Goal: Information Seeking & Learning: Learn about a topic

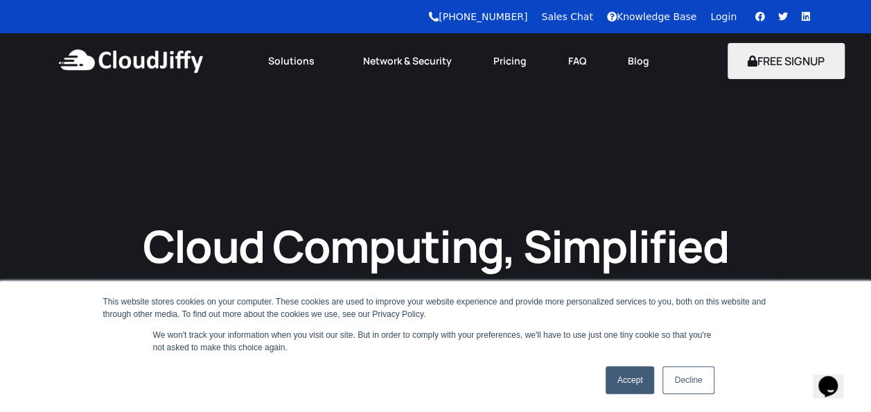
click at [613, 378] on link "Accept" at bounding box center [630, 380] width 49 height 28
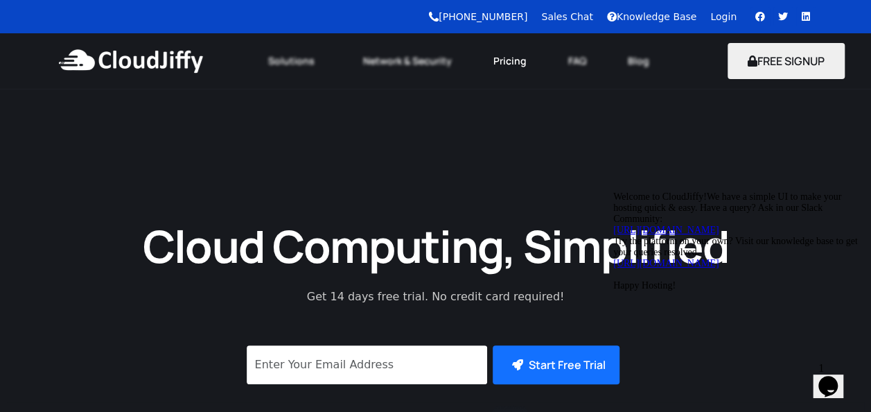
click at [516, 62] on link "Pricing" at bounding box center [509, 61] width 75 height 30
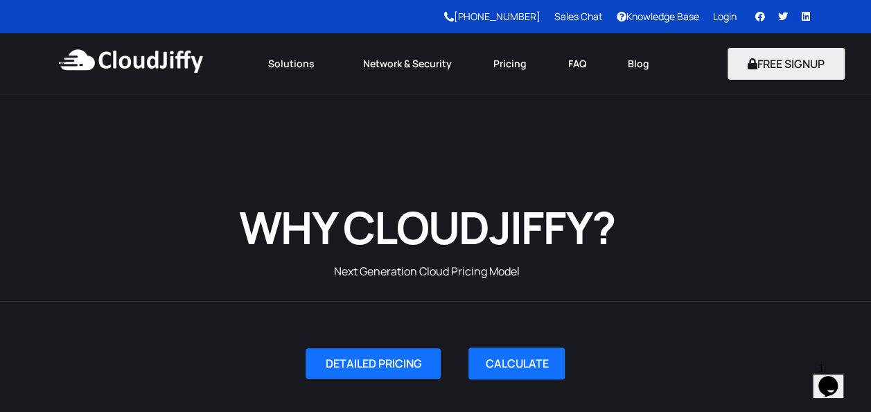
click at [172, 57] on img at bounding box center [130, 61] width 150 height 42
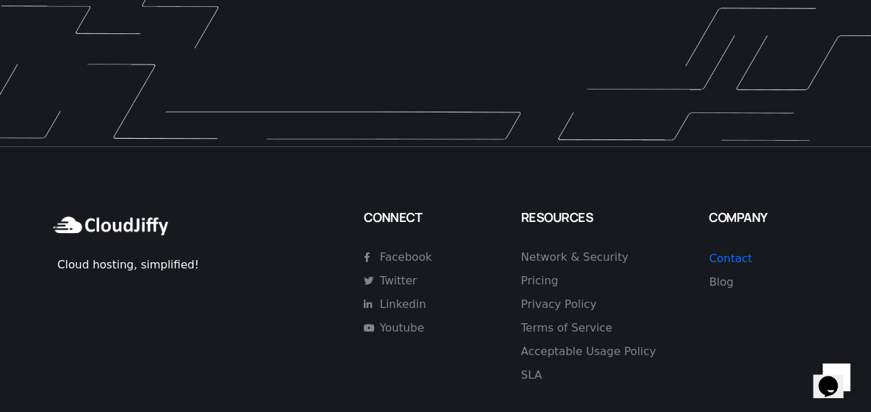
scroll to position [4077, 0]
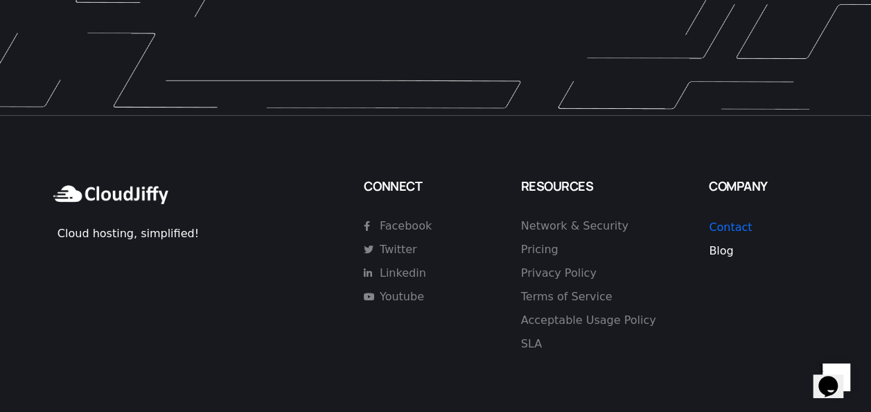
click at [723, 244] on span "Blog" at bounding box center [721, 250] width 24 height 13
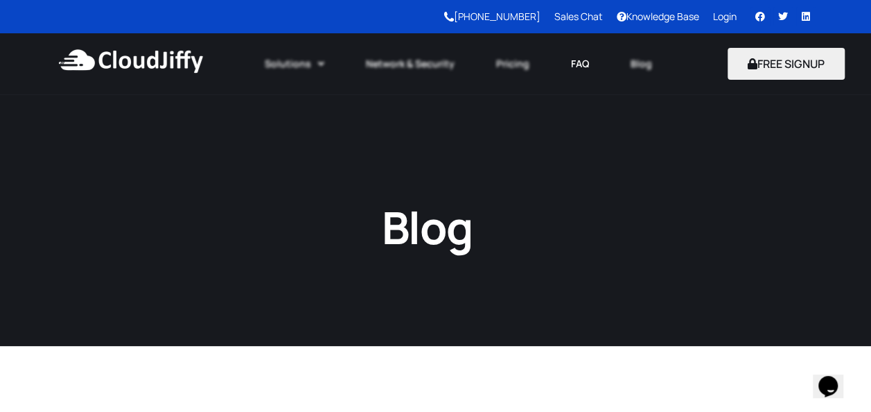
click at [584, 60] on link "FAQ" at bounding box center [580, 64] width 60 height 30
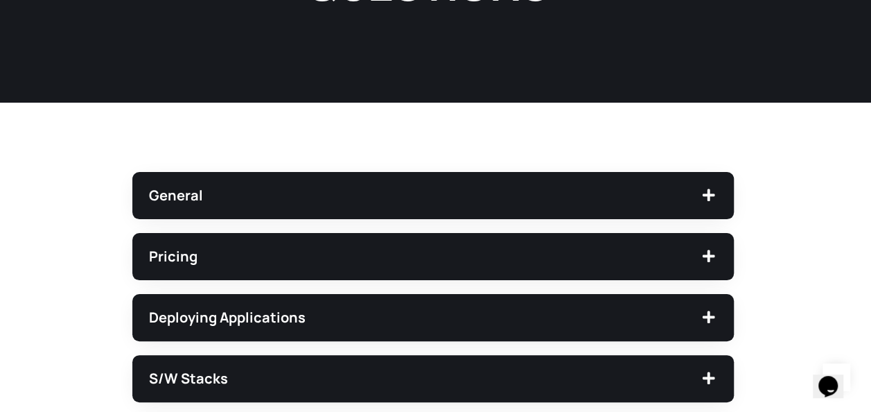
scroll to position [305, 0]
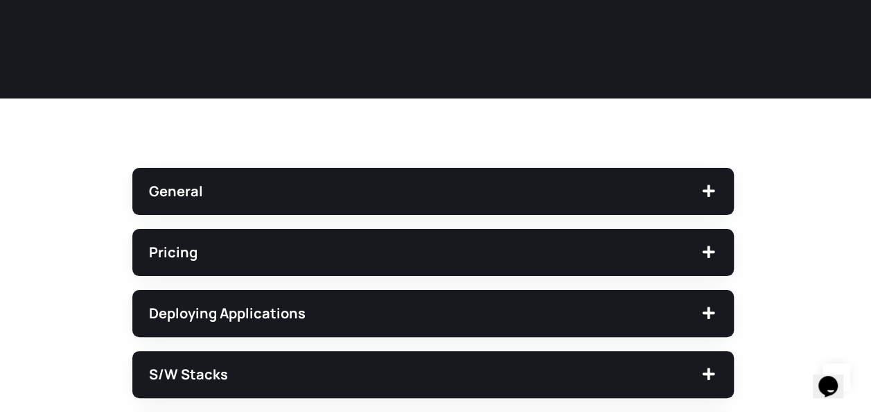
click at [559, 183] on div "General" at bounding box center [433, 191] width 602 height 47
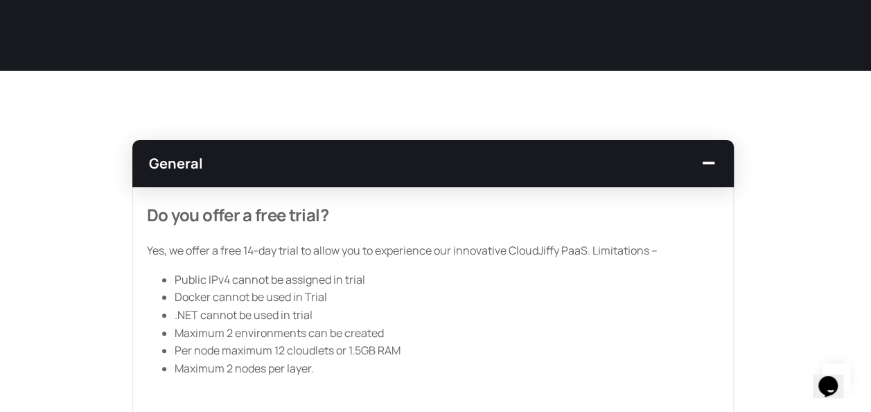
scroll to position [360, 0]
